Goal: Task Accomplishment & Management: Use online tool/utility

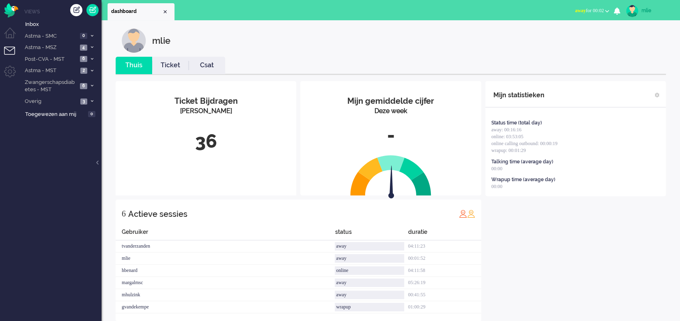
click at [509, 9] on span "away" at bounding box center [580, 11] width 11 height 6
click at [509, 35] on label "Online" at bounding box center [575, 36] width 64 height 7
click at [91, 36] on icon at bounding box center [92, 35] width 2 height 3
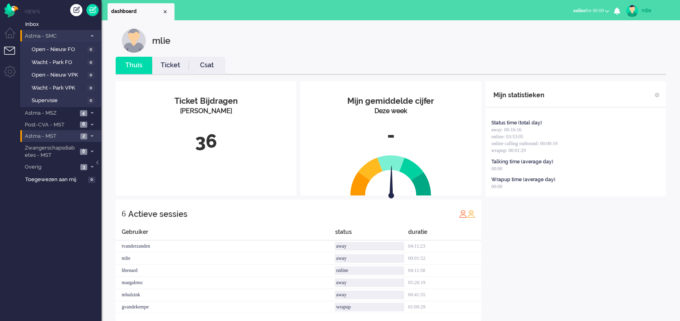
click at [88, 134] on li "Astma - MST 2" at bounding box center [60, 136] width 81 height 12
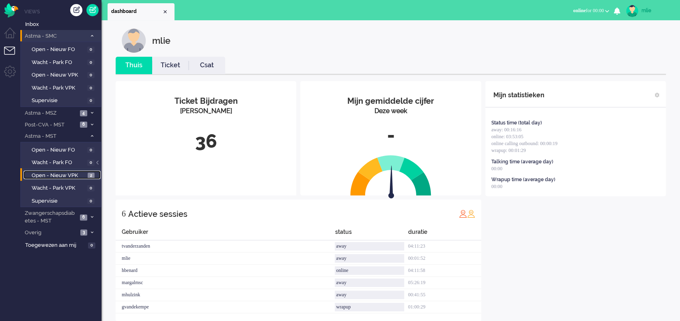
click at [62, 173] on span "Open - Nieuw VPK" at bounding box center [59, 176] width 54 height 8
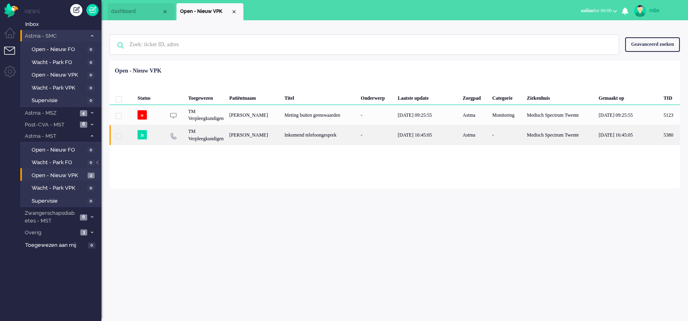
click at [382, 135] on div "-" at bounding box center [376, 135] width 37 height 20
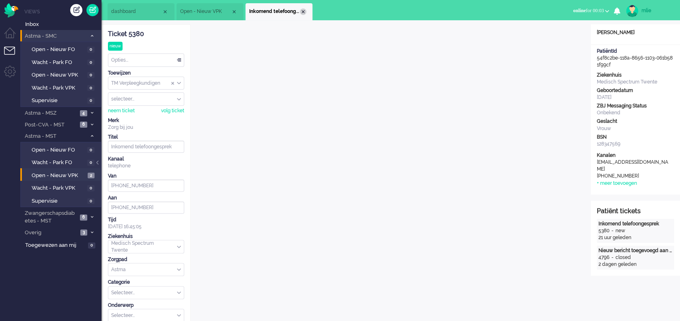
click at [302, 10] on div "Close tab" at bounding box center [303, 12] width 6 height 6
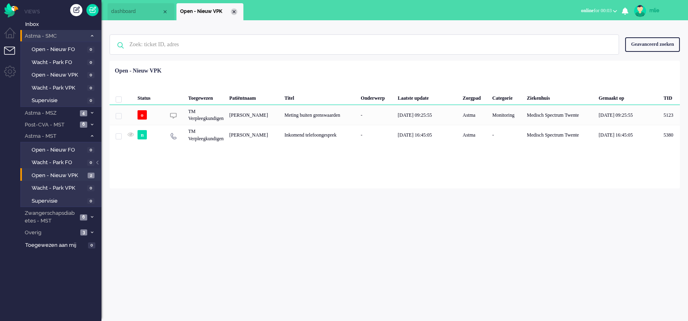
click at [236, 10] on div "Close tab" at bounding box center [234, 12] width 6 height 6
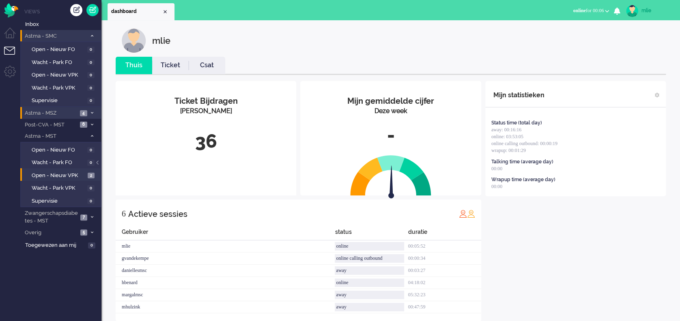
click at [90, 109] on li "Astma - MSZ 4" at bounding box center [60, 113] width 81 height 12
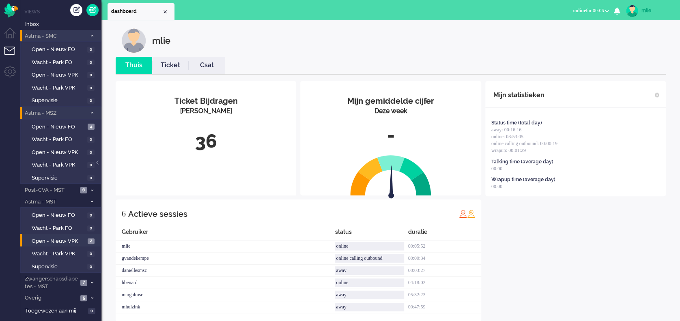
click at [90, 109] on li "Astma - MSZ 4" at bounding box center [60, 113] width 81 height 12
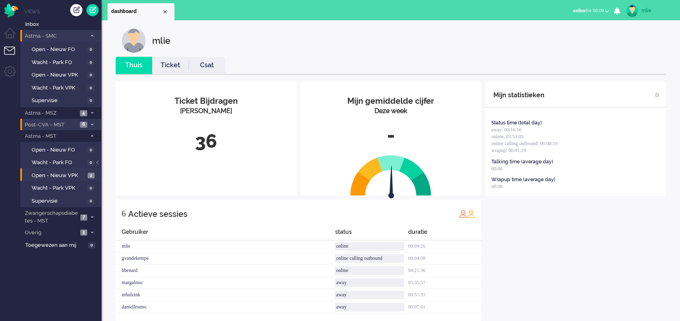
click at [88, 120] on li "Post-CVA - MST 6" at bounding box center [60, 125] width 81 height 12
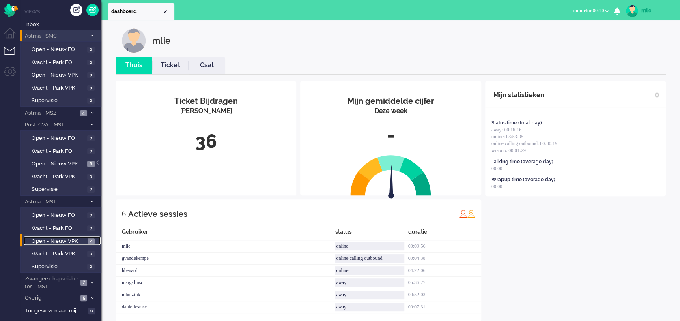
click at [62, 238] on span "Open - Nieuw VPK" at bounding box center [59, 242] width 54 height 8
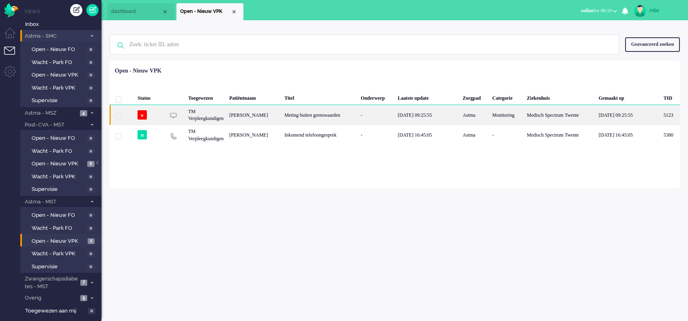
click at [331, 113] on div "Meting buiten grenswaarden" at bounding box center [319, 115] width 76 height 20
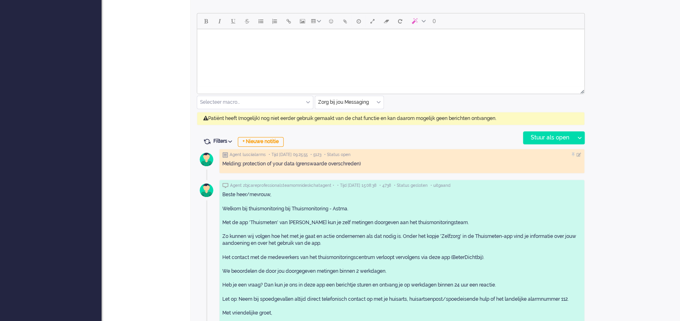
scroll to position [324, 0]
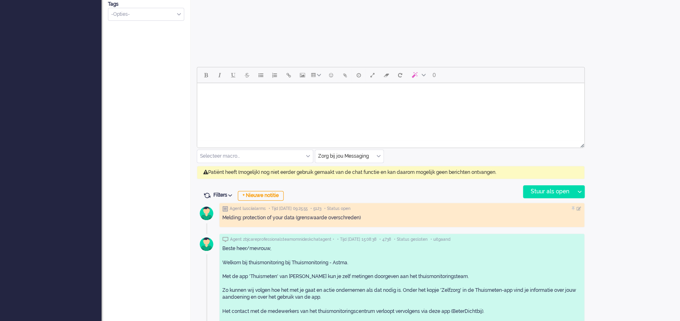
click at [375, 156] on input "text" at bounding box center [349, 156] width 68 height 13
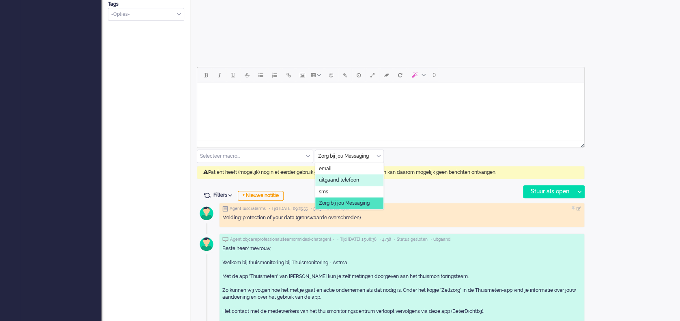
click at [348, 177] on span "uitgaand telefoon" at bounding box center [339, 180] width 40 height 7
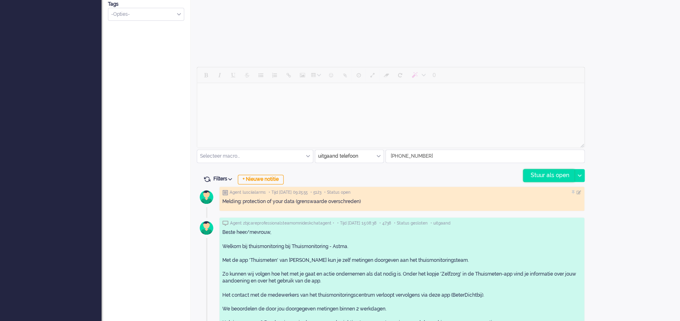
click at [509, 171] on div "Stuur als open" at bounding box center [548, 176] width 51 height 12
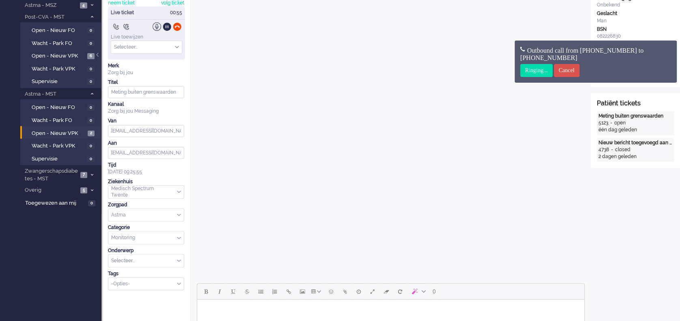
scroll to position [0, 0]
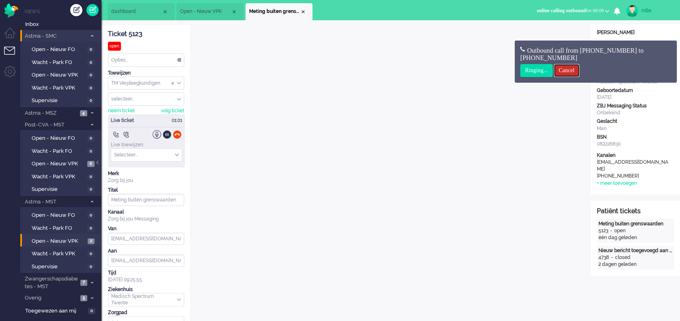
click at [509, 69] on input "Cancel" at bounding box center [567, 70] width 26 height 13
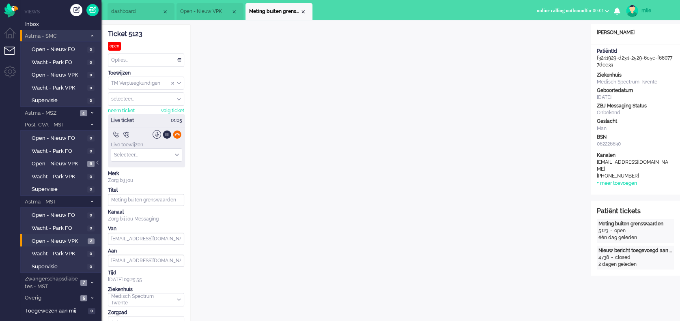
click at [177, 132] on div at bounding box center [177, 134] width 9 height 9
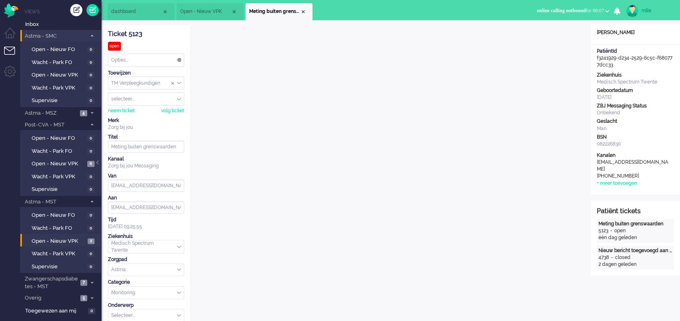
click at [509, 8] on span "online calling outbound" at bounding box center [561, 11] width 49 height 6
click at [509, 36] on label "Online" at bounding box center [575, 36] width 64 height 7
click at [304, 11] on div "Close tab" at bounding box center [303, 12] width 6 height 6
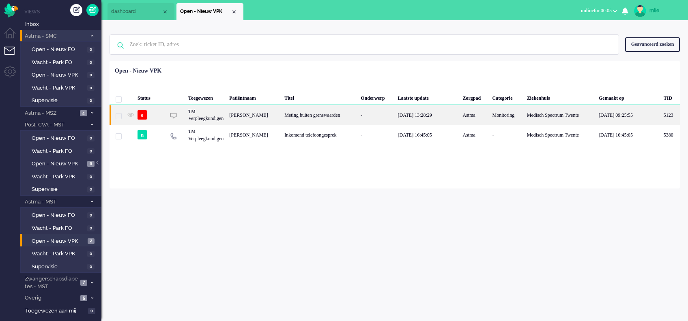
click at [313, 110] on div "Meting buiten grenswaarden" at bounding box center [319, 115] width 76 height 20
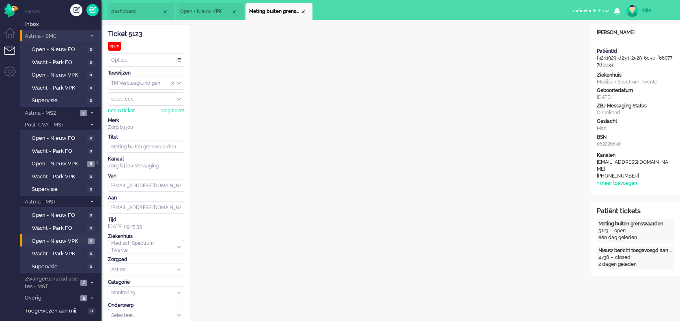
scroll to position [25, 0]
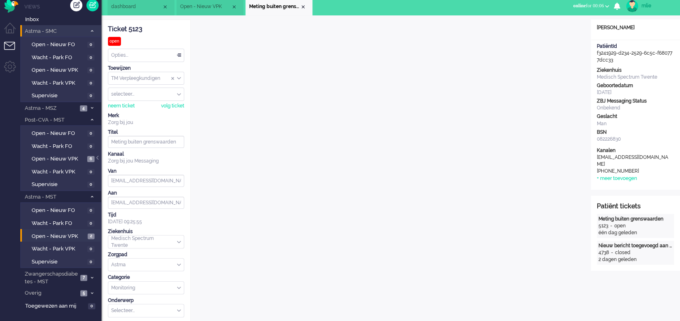
scroll to position [0, 0]
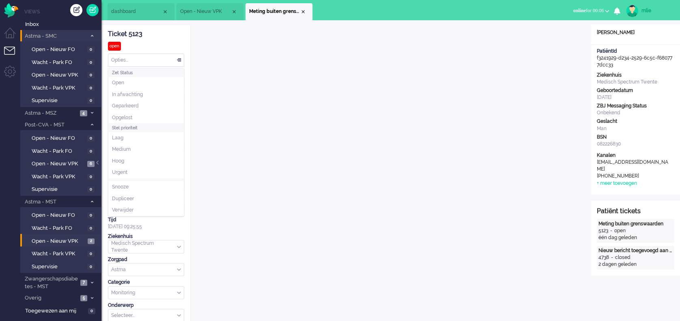
click at [179, 58] on div "Opties..." at bounding box center [145, 60] width 75 height 13
click at [123, 117] on span "Opgelost" at bounding box center [122, 117] width 20 height 7
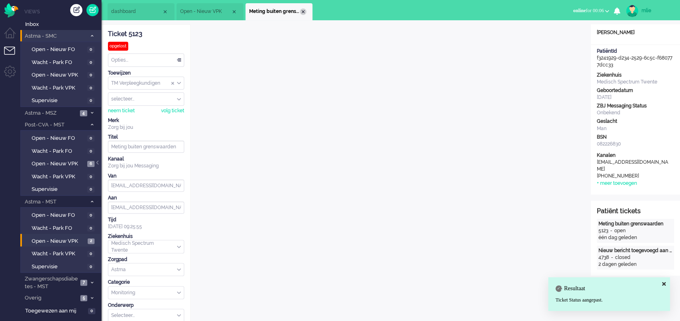
click at [303, 13] on div "Close tab" at bounding box center [303, 12] width 6 height 6
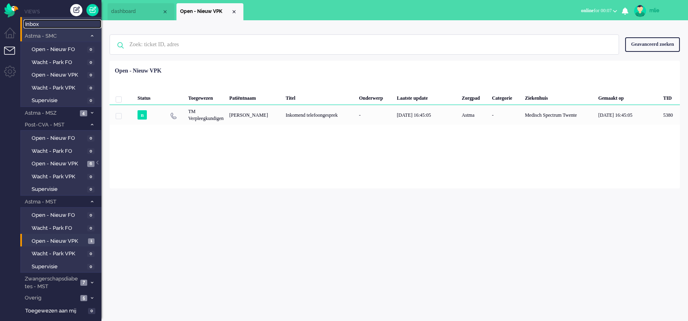
click at [36, 23] on span "Inbox" at bounding box center [63, 25] width 76 height 8
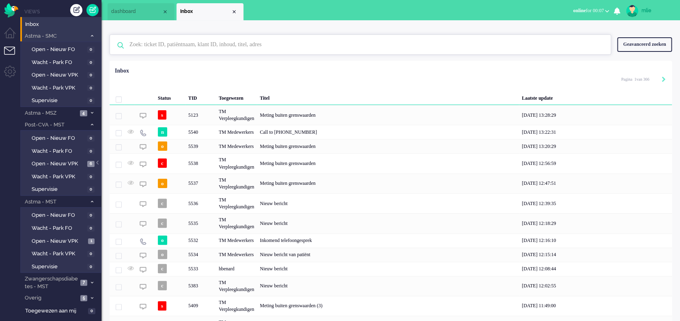
click at [218, 45] on input "text" at bounding box center [361, 44] width 476 height 19
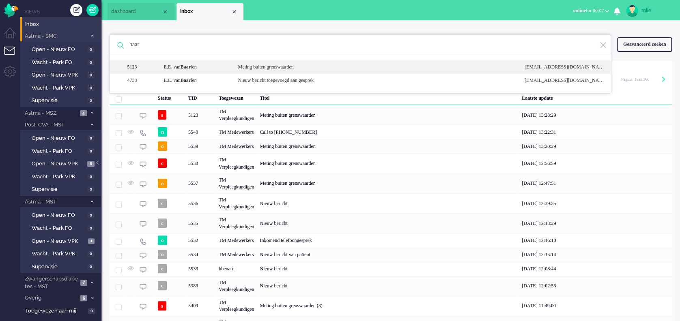
type input "baar"
click at [277, 66] on div "Meting buiten grenswaarden" at bounding box center [375, 67] width 286 height 7
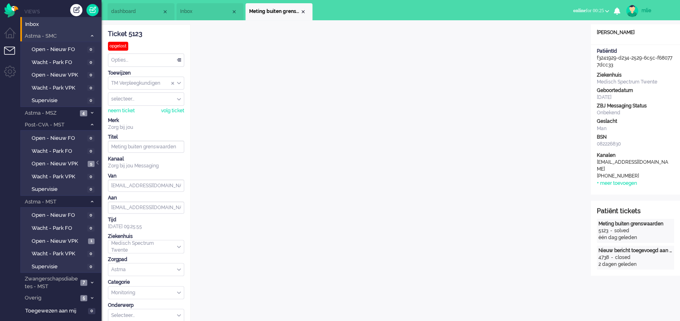
click at [179, 57] on div "Opties..." at bounding box center [145, 60] width 75 height 13
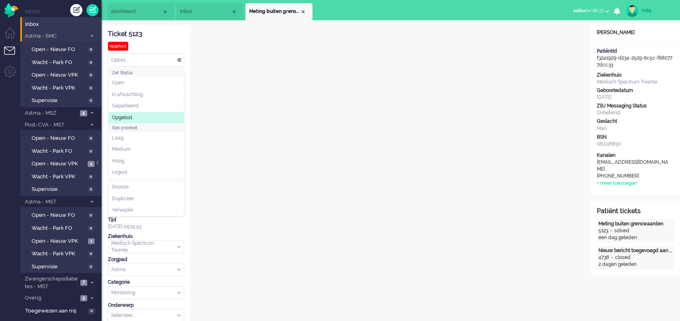
click at [126, 117] on span "Opgelost" at bounding box center [122, 117] width 20 height 7
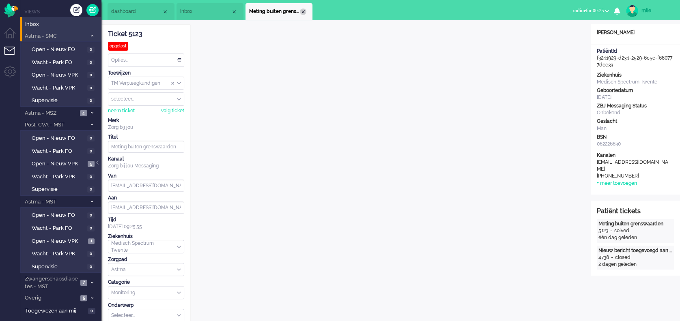
click at [302, 10] on div "Close tab" at bounding box center [303, 12] width 6 height 6
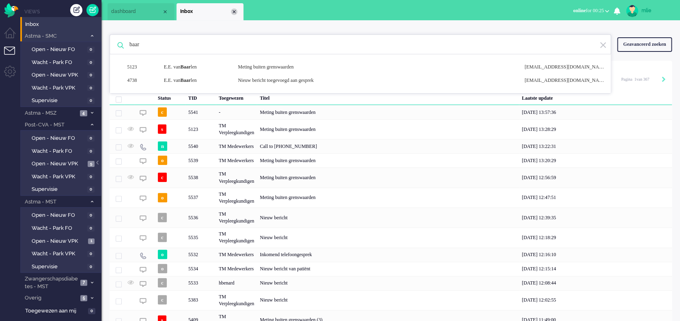
click at [233, 11] on div "Close tab" at bounding box center [234, 12] width 6 height 6
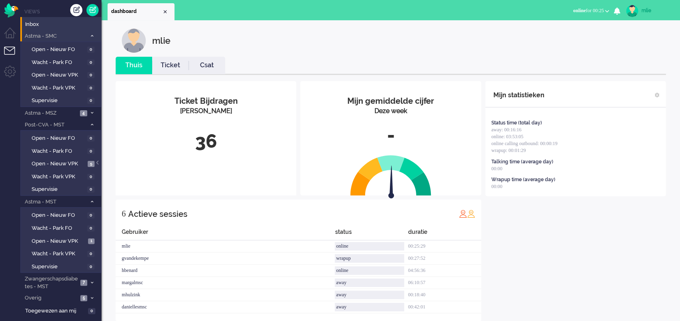
click at [167, 64] on link "Ticket" at bounding box center [170, 65] width 36 height 9
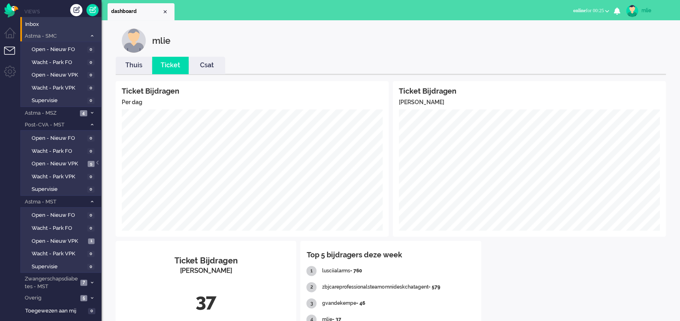
click at [135, 64] on link "Thuis" at bounding box center [134, 65] width 36 height 9
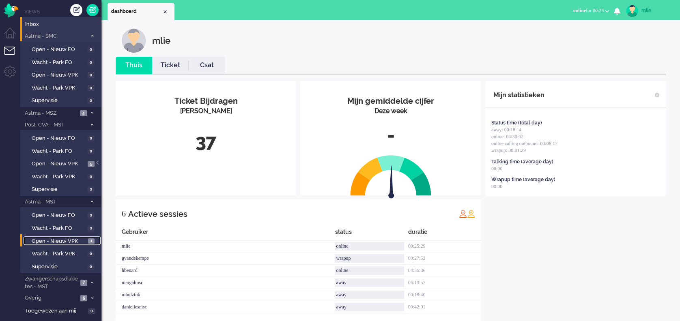
click at [53, 238] on span "Open - Nieuw VPK" at bounding box center [59, 242] width 54 height 8
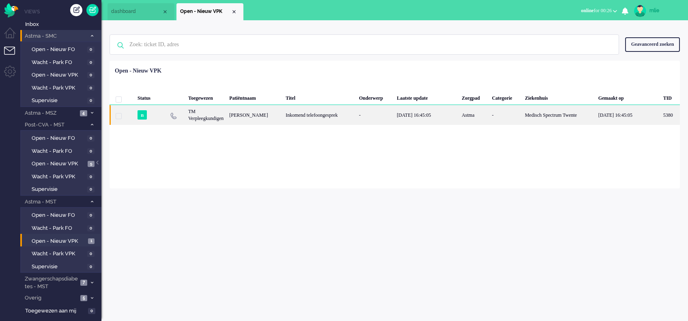
click at [435, 118] on div "[DATE] 16:45:05" at bounding box center [426, 115] width 65 height 20
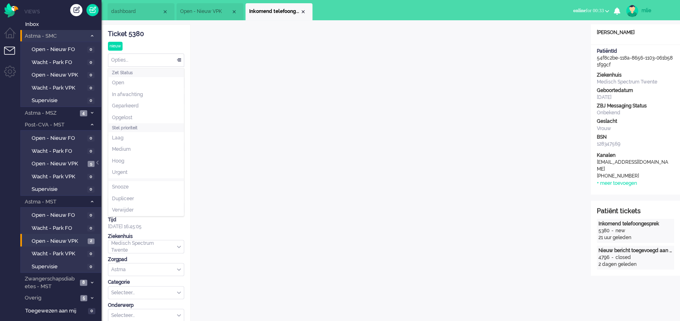
click at [180, 57] on div "Opties..." at bounding box center [145, 60] width 75 height 13
click at [122, 116] on span "Opgelost" at bounding box center [122, 117] width 20 height 7
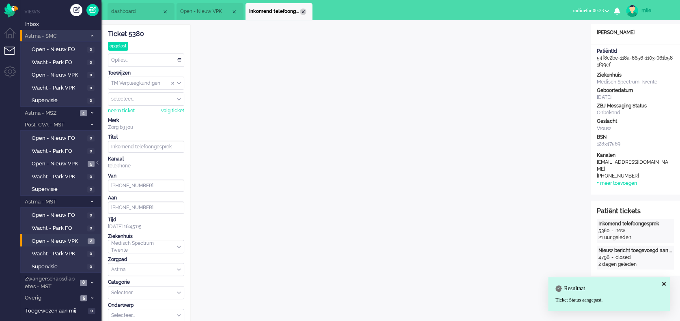
click at [302, 9] on div "Close tab" at bounding box center [303, 12] width 6 height 6
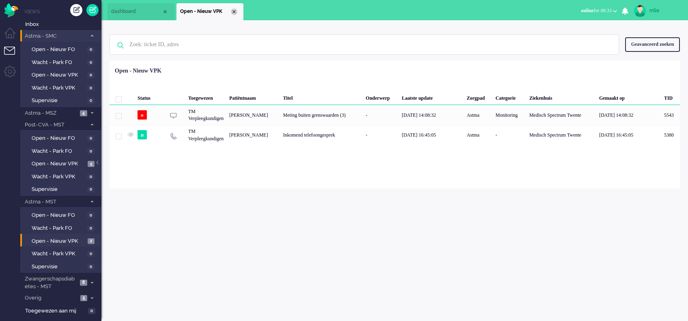
click at [236, 11] on div "Close tab" at bounding box center [234, 12] width 6 height 6
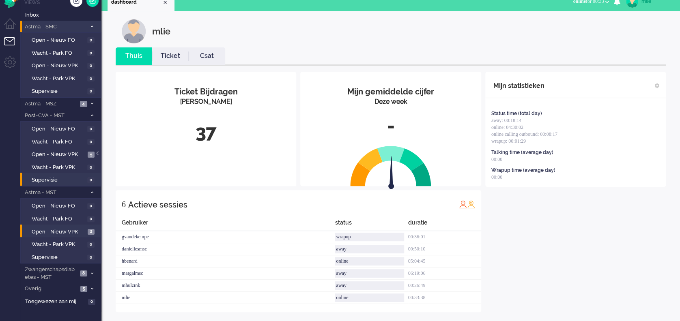
scroll to position [14, 0]
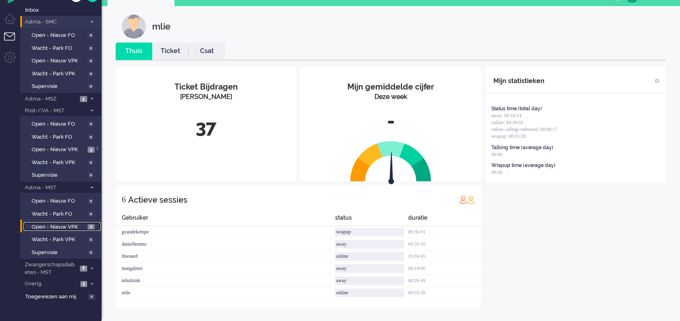
click at [59, 225] on span "Open - Nieuw VPK" at bounding box center [59, 227] width 54 height 8
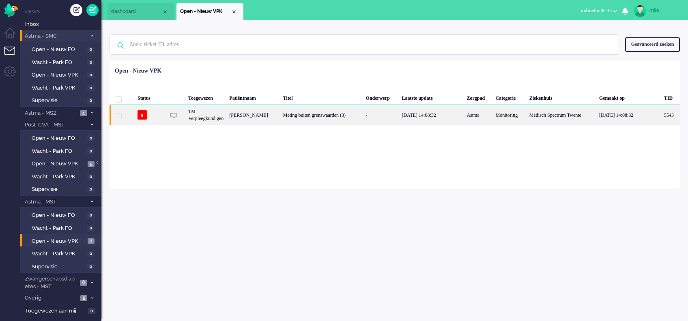
click at [333, 113] on div "Meting buiten grenswaarden (3)" at bounding box center [321, 115] width 83 height 20
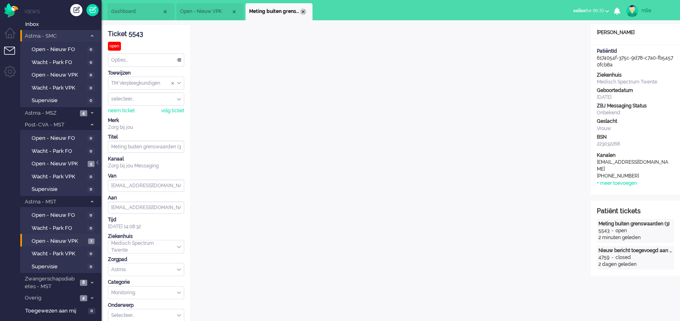
click at [304, 10] on div "Close tab" at bounding box center [303, 12] width 6 height 6
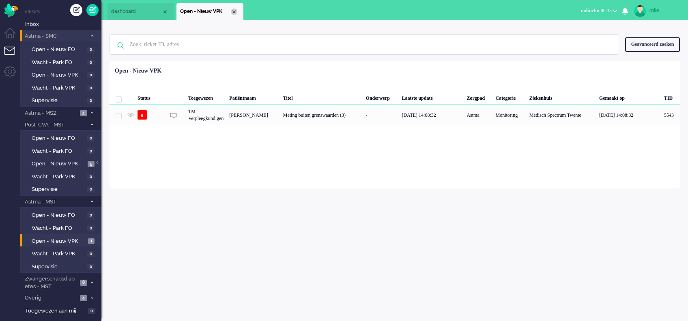
click at [235, 12] on div "Close tab" at bounding box center [234, 12] width 6 height 6
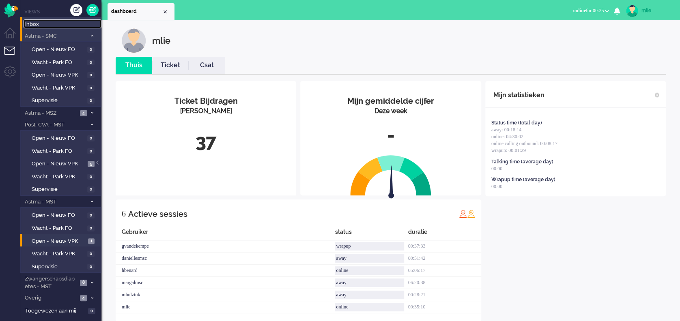
click at [36, 25] on span "Inbox" at bounding box center [63, 25] width 76 height 8
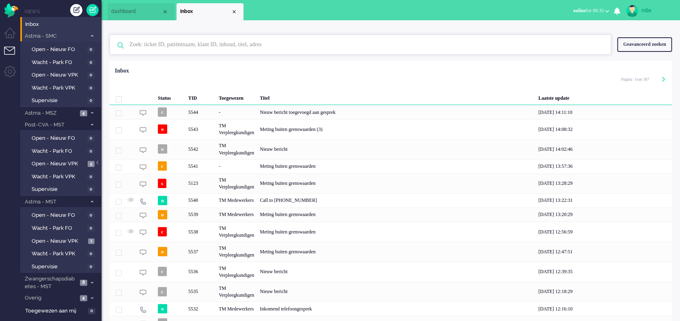
click at [168, 43] on input "text" at bounding box center [361, 44] width 476 height 19
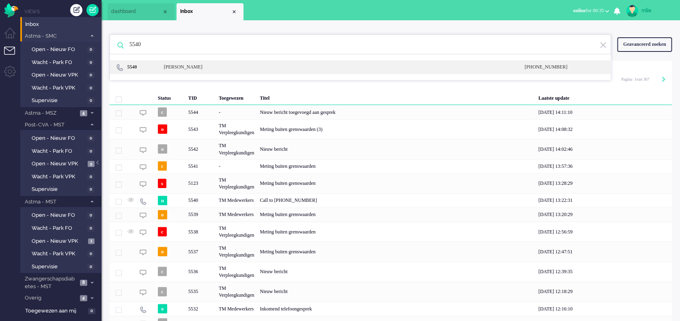
type input "5540"
click at [204, 68] on div "[PERSON_NAME]" at bounding box center [195, 67] width 74 height 7
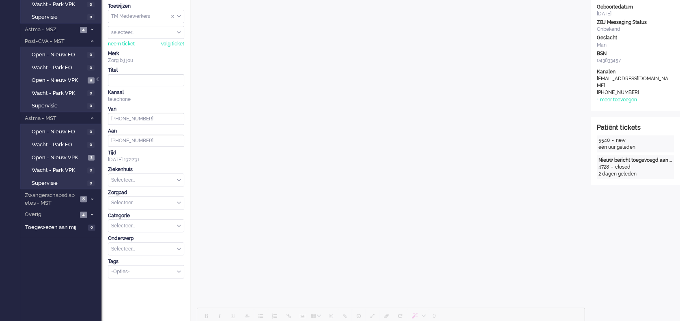
scroll to position [49, 0]
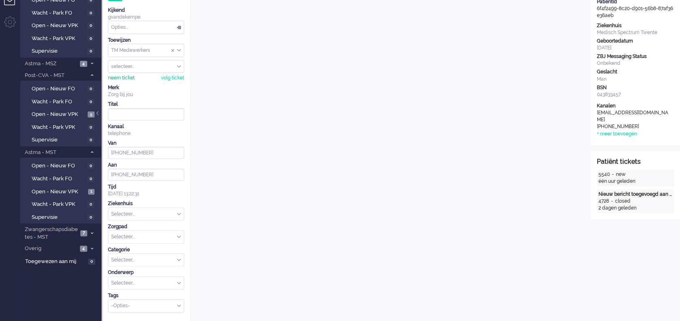
click at [126, 76] on div "neem ticket" at bounding box center [121, 78] width 27 height 7
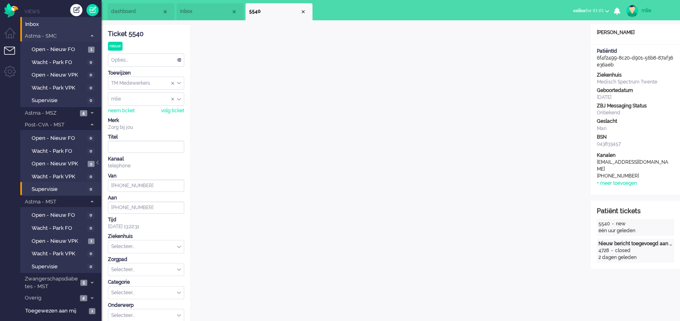
scroll to position [54, 0]
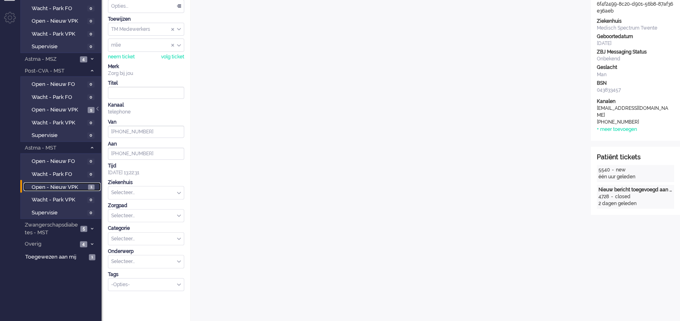
click at [51, 185] on span "Open - Nieuw VPK" at bounding box center [59, 188] width 54 height 8
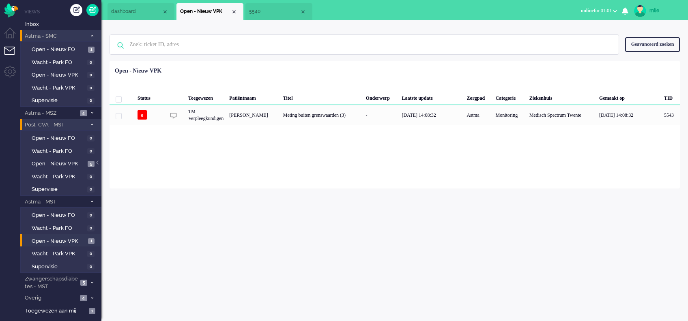
click at [96, 123] on li "Post-CVA - MST 5" at bounding box center [60, 125] width 81 height 12
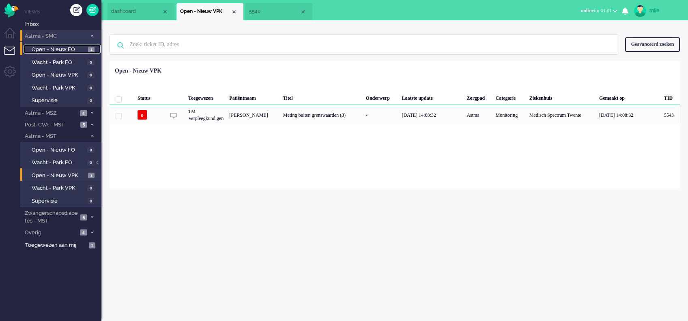
click at [67, 47] on span "Open - Nieuw FO" at bounding box center [59, 50] width 54 height 8
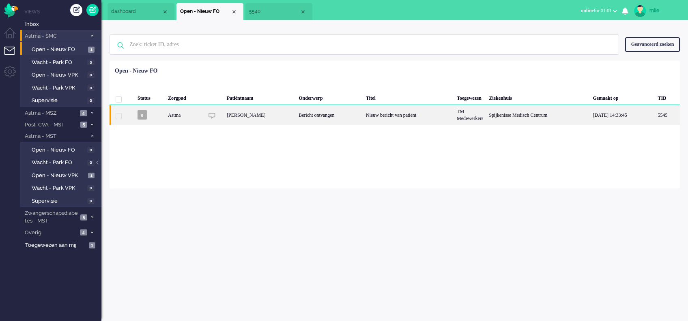
click at [406, 117] on div "Nieuw bericht van patiënt" at bounding box center [408, 115] width 91 height 20
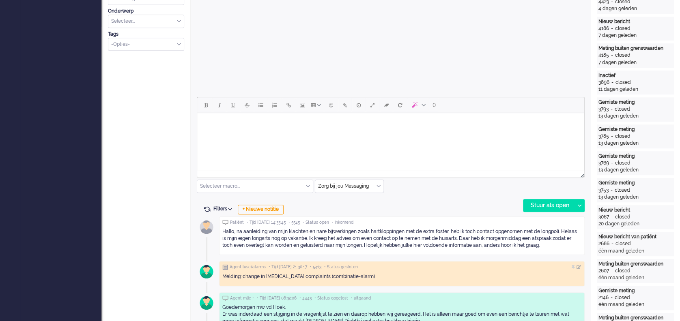
scroll to position [284, 0]
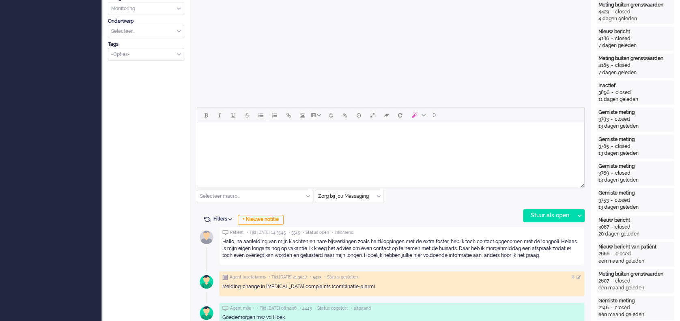
click at [222, 133] on body "Rich Text Area. Press ALT-0 for help." at bounding box center [390, 134] width 380 height 14
